Goal: Task Accomplishment & Management: Manage account settings

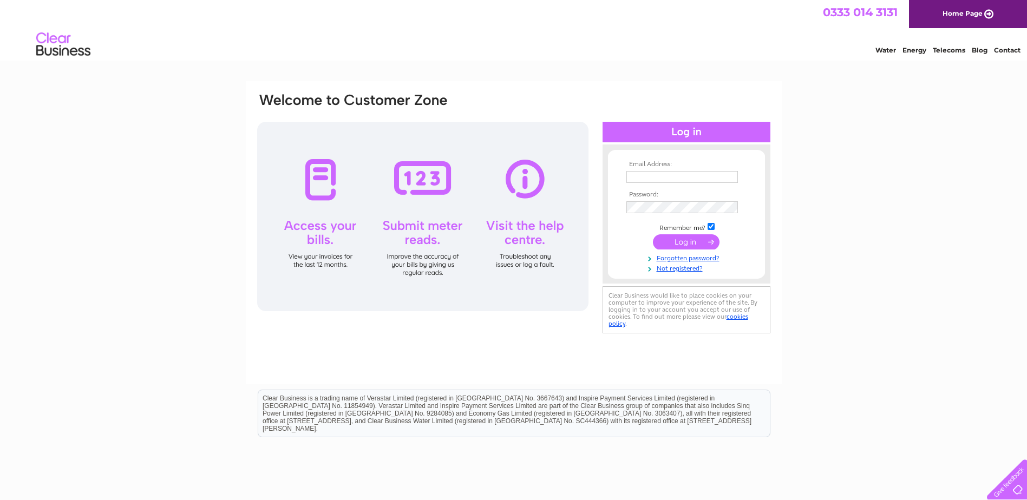
type input "[EMAIL_ADDRESS][DOMAIN_NAME]"
click at [691, 241] on input "submit" at bounding box center [686, 241] width 67 height 15
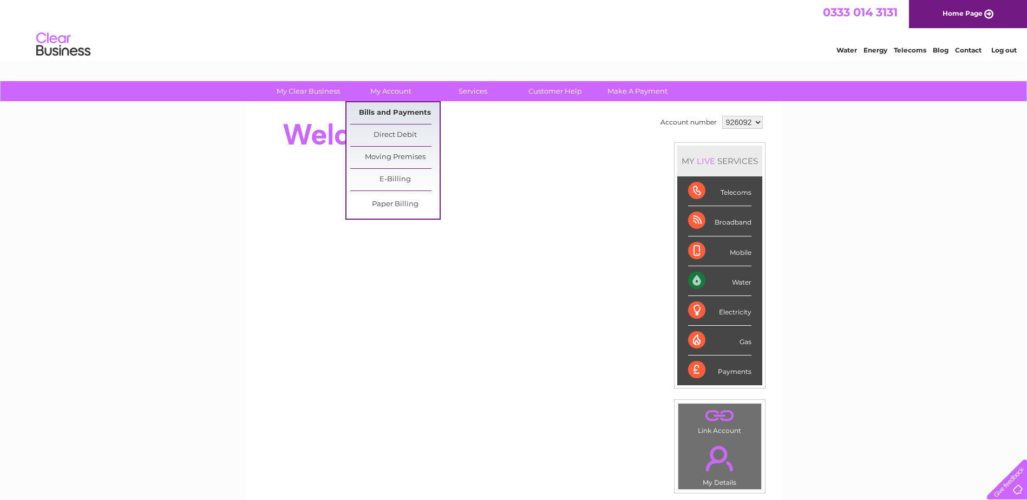
click at [402, 113] on link "Bills and Payments" at bounding box center [394, 113] width 89 height 22
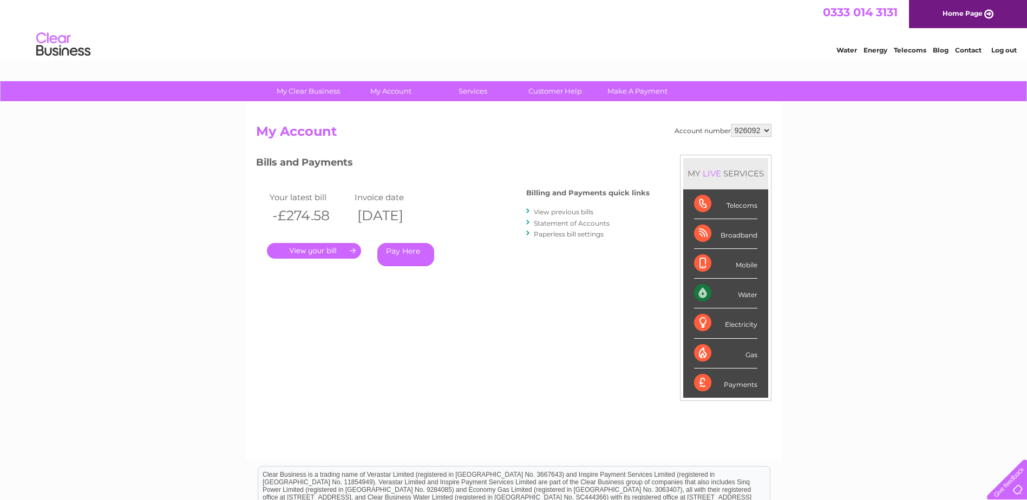
click at [336, 250] on link "." at bounding box center [314, 251] width 94 height 16
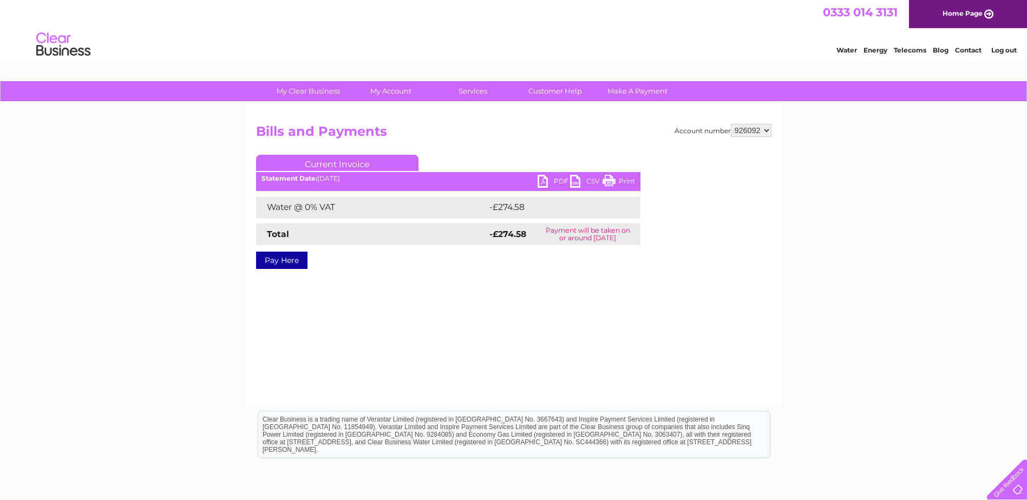
click at [560, 181] on link "PDF" at bounding box center [554, 183] width 32 height 16
